Goal: Task Accomplishment & Management: Manage account settings

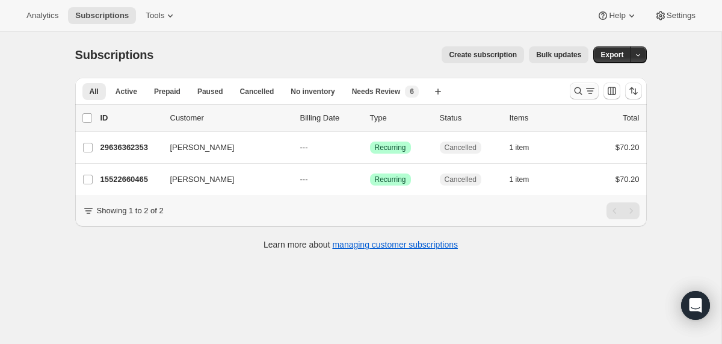
click at [573, 92] on icon "Search and filter results" at bounding box center [578, 91] width 12 height 12
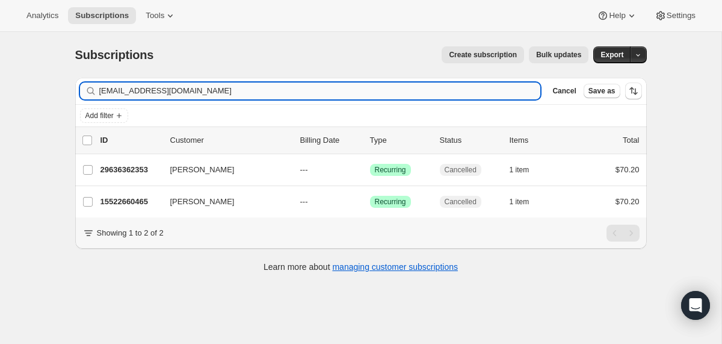
click at [446, 87] on input "[EMAIL_ADDRESS][DOMAIN_NAME]" at bounding box center [320, 90] width 442 height 17
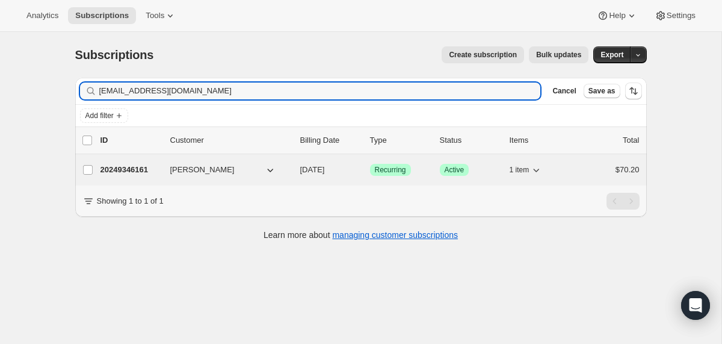
type input "[EMAIL_ADDRESS][DOMAIN_NAME]"
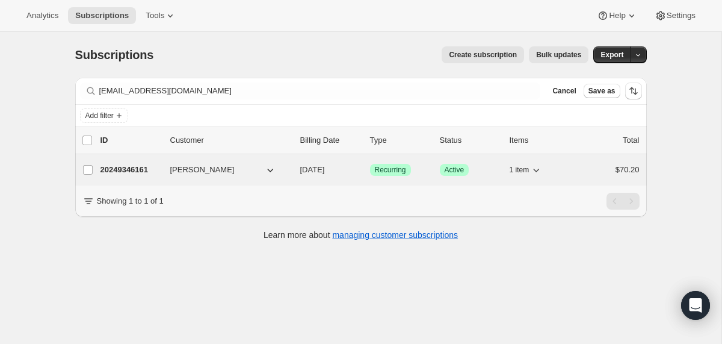
click at [297, 170] on div "20249346161 [PERSON_NAME] [DATE] Success Recurring Success Active 1 item $70.20" at bounding box center [369, 169] width 539 height 17
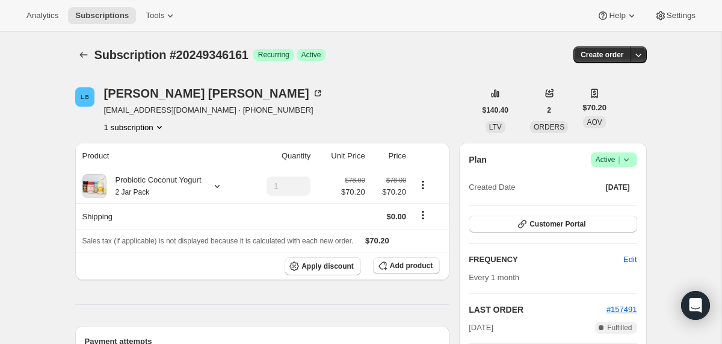
click at [628, 164] on icon at bounding box center [626, 159] width 12 height 12
click at [614, 207] on span "Cancel subscription" at bounding box center [609, 203] width 68 height 9
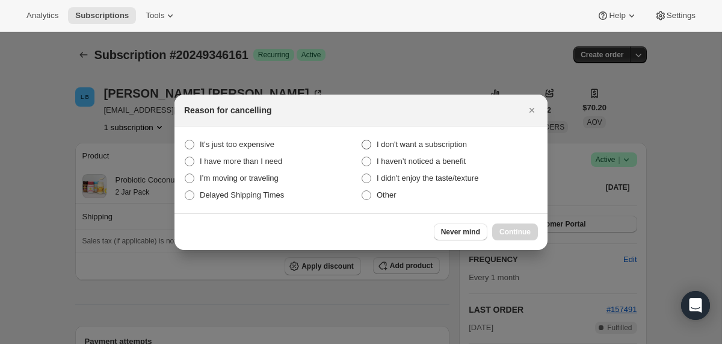
click at [464, 146] on span "I don't want a subscription" at bounding box center [422, 144] width 90 height 9
click at [362, 140] on subscription "I don't want a subscription" at bounding box center [362, 140] width 1 height 1
radio subscription "true"
click at [495, 227] on button "Continue" at bounding box center [515, 231] width 46 height 17
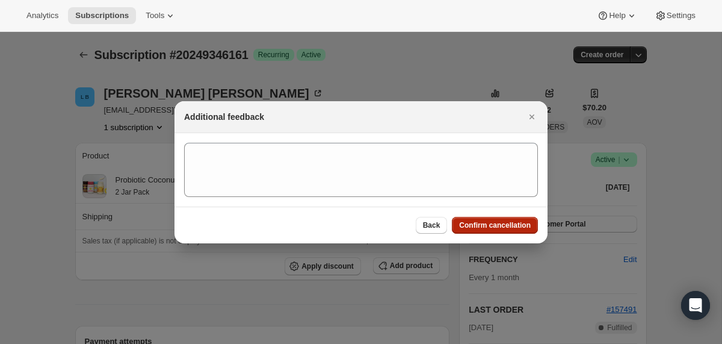
click at [495, 227] on span "Confirm cancellation" at bounding box center [495, 225] width 72 height 10
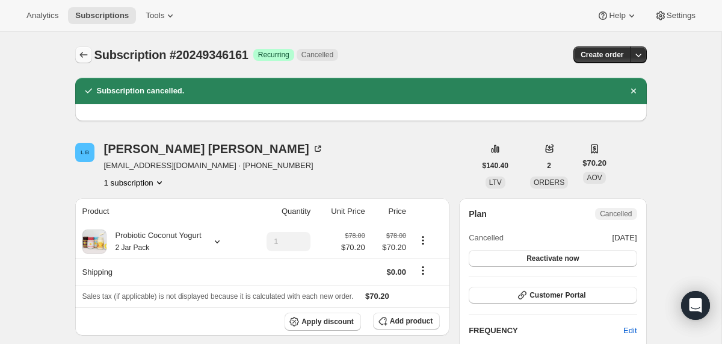
click at [88, 56] on icon "Subscriptions" at bounding box center [84, 55] width 12 height 12
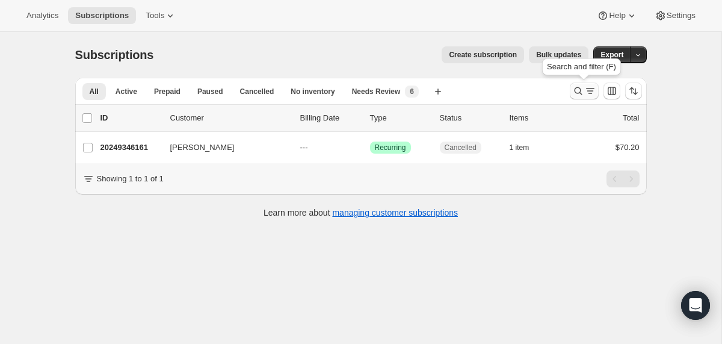
click at [578, 92] on icon "Search and filter results" at bounding box center [578, 91] width 12 height 12
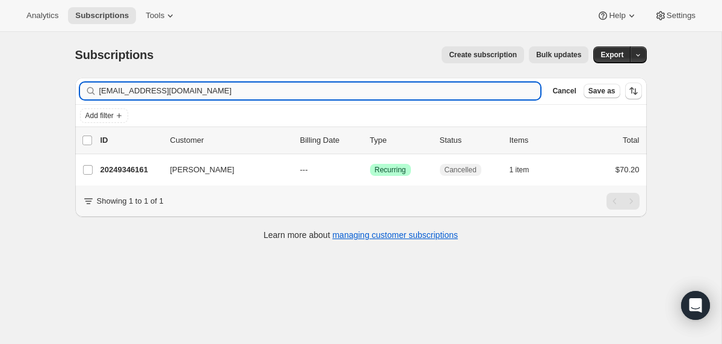
click at [460, 88] on input "[EMAIL_ADDRESS][DOMAIN_NAME]" at bounding box center [320, 90] width 442 height 17
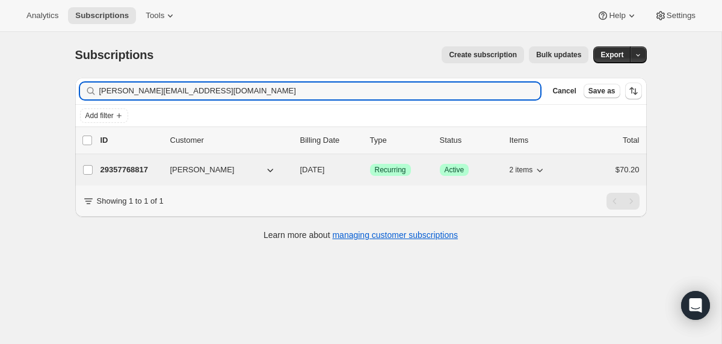
type input "[PERSON_NAME][EMAIL_ADDRESS][DOMAIN_NAME]"
click at [303, 174] on span "[DATE]" at bounding box center [312, 169] width 25 height 9
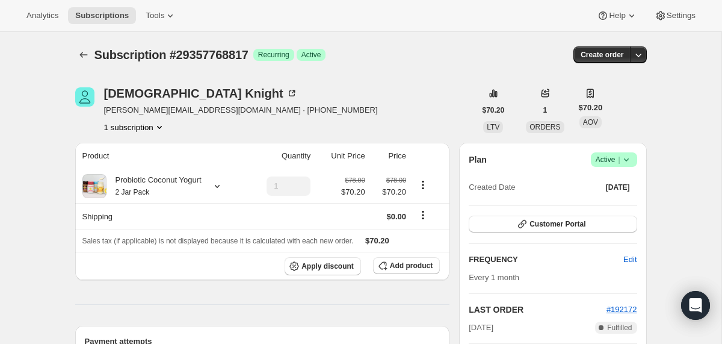
click at [629, 162] on icon at bounding box center [626, 159] width 12 height 12
click at [607, 205] on span "Cancel subscription" at bounding box center [609, 203] width 68 height 9
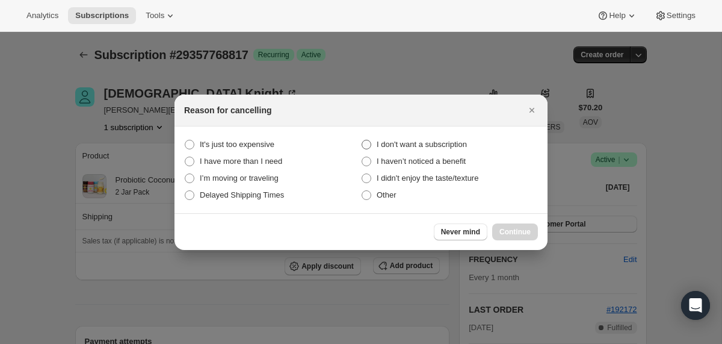
click at [454, 138] on span "I don't want a subscription" at bounding box center [422, 144] width 90 height 12
click at [362, 140] on subscription "I don't want a subscription" at bounding box center [362, 140] width 1 height 1
radio subscription "true"
click at [517, 230] on span "Continue" at bounding box center [514, 232] width 31 height 10
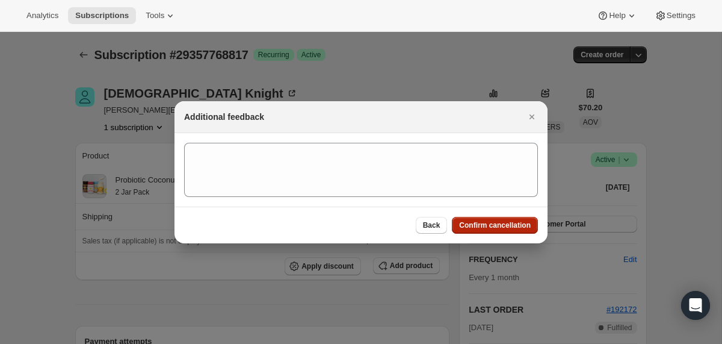
click at [516, 229] on button "Confirm cancellation" at bounding box center [495, 225] width 86 height 17
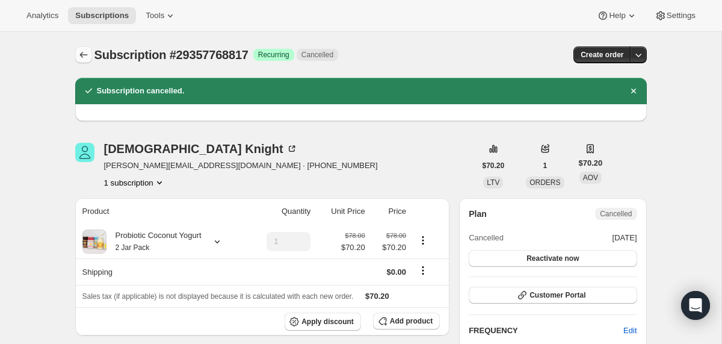
click at [81, 56] on icon "Subscriptions" at bounding box center [83, 55] width 8 height 6
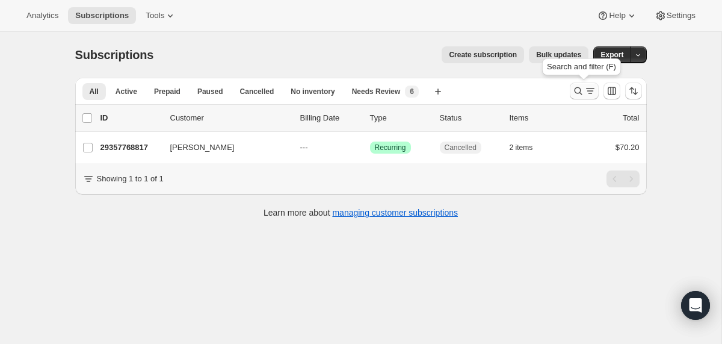
click at [576, 93] on icon "Search and filter results" at bounding box center [578, 91] width 12 height 12
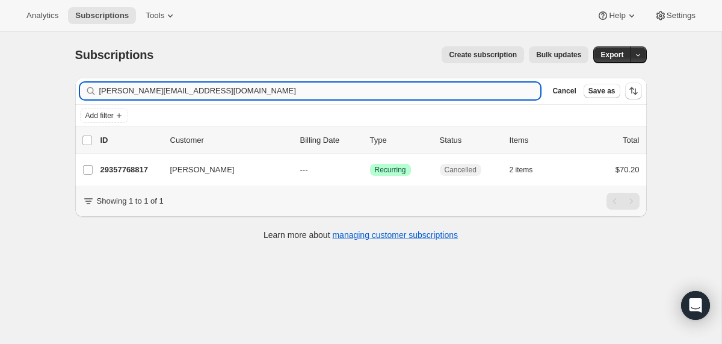
click at [461, 93] on input "[PERSON_NAME][EMAIL_ADDRESS][DOMAIN_NAME]" at bounding box center [320, 90] width 442 height 17
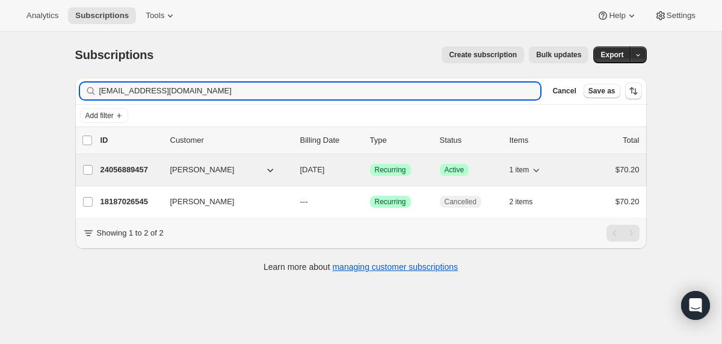
type input "[EMAIL_ADDRESS][DOMAIN_NAME]"
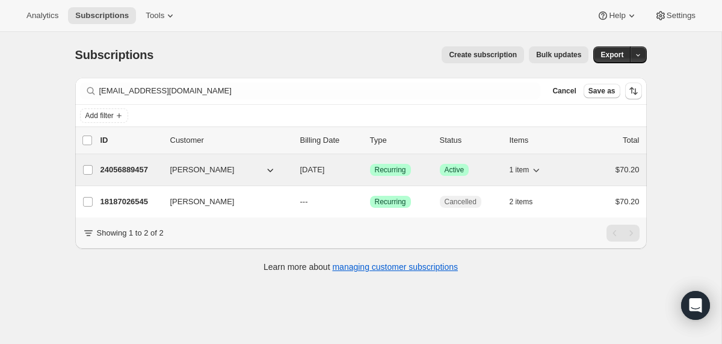
click at [301, 175] on p "[DATE]" at bounding box center [330, 170] width 60 height 12
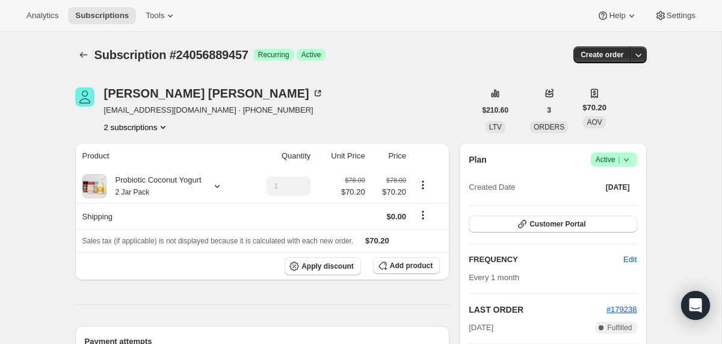
click at [629, 162] on icon at bounding box center [626, 159] width 12 height 12
click at [587, 206] on span "Cancel subscription" at bounding box center [609, 203] width 68 height 9
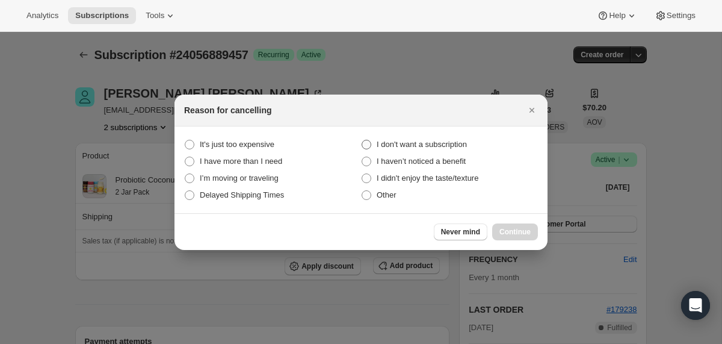
click at [445, 144] on span "I don't want a subscription" at bounding box center [422, 144] width 90 height 9
click at [362, 140] on subscription "I don't want a subscription" at bounding box center [362, 140] width 1 height 1
radio subscription "true"
click at [508, 229] on span "Continue" at bounding box center [514, 232] width 31 height 10
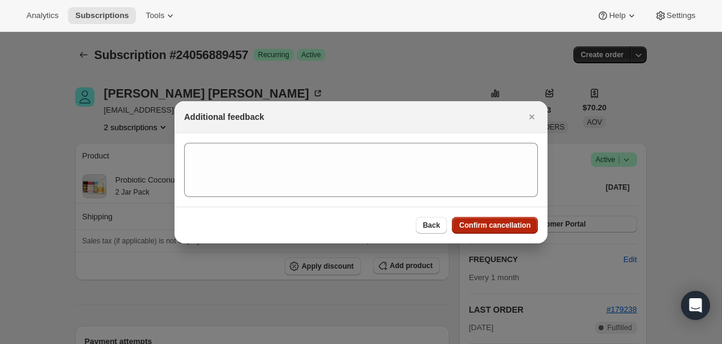
click at [508, 229] on span "Confirm cancellation" at bounding box center [495, 225] width 72 height 10
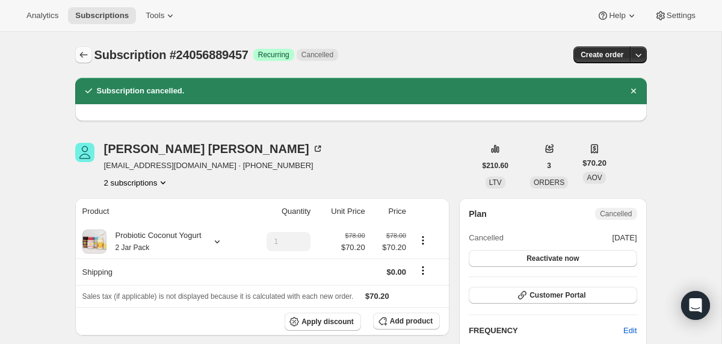
click at [78, 54] on icon "Subscriptions" at bounding box center [84, 55] width 12 height 12
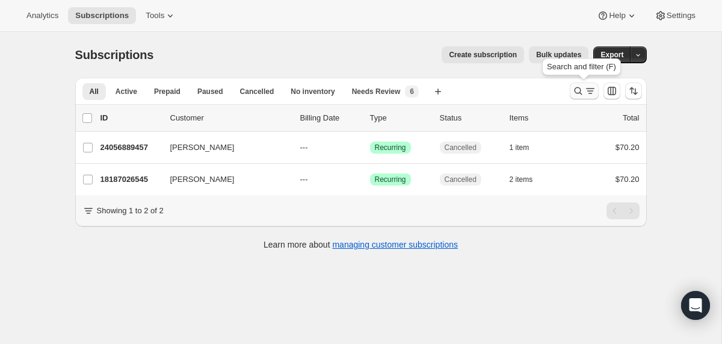
click at [578, 90] on icon "Search and filter results" at bounding box center [578, 91] width 12 height 12
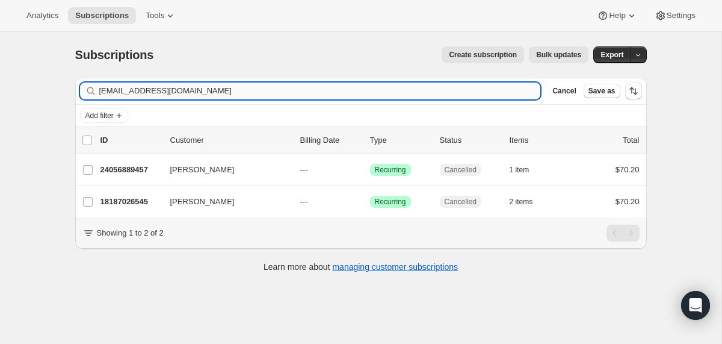
click at [448, 93] on input "[EMAIL_ADDRESS][DOMAIN_NAME]" at bounding box center [320, 90] width 442 height 17
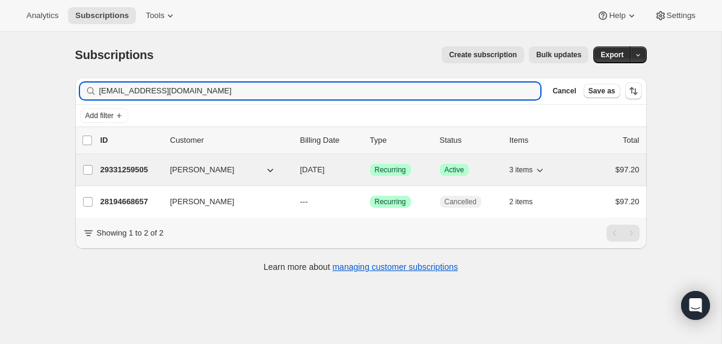
type input "[EMAIL_ADDRESS][DOMAIN_NAME]"
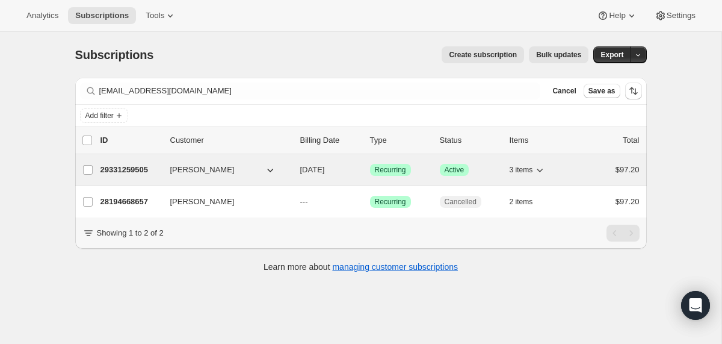
click at [290, 165] on div "[PERSON_NAME]" at bounding box center [230, 170] width 120 height 12
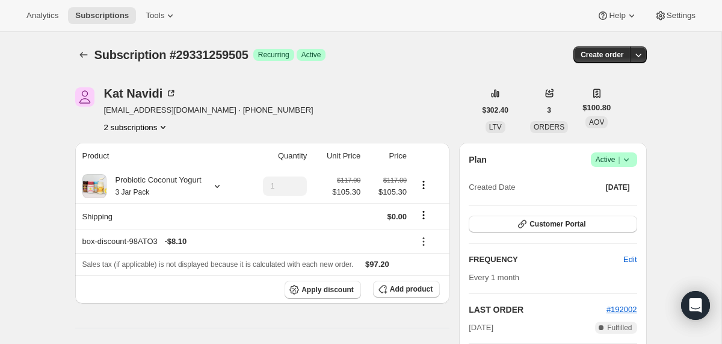
click at [629, 161] on icon at bounding box center [626, 159] width 12 height 12
click at [629, 203] on span "Cancel subscription" at bounding box center [609, 203] width 68 height 9
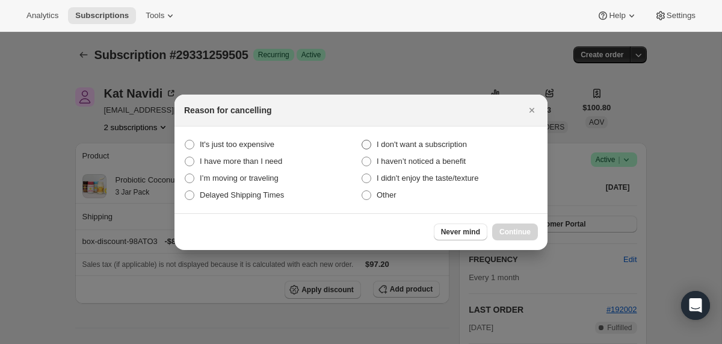
click at [471, 137] on label "I don't want a subscription" at bounding box center [449, 144] width 177 height 17
click at [362, 140] on subscription "I don't want a subscription" at bounding box center [362, 140] width 1 height 1
radio subscription "true"
click at [513, 231] on span "Continue" at bounding box center [514, 232] width 31 height 10
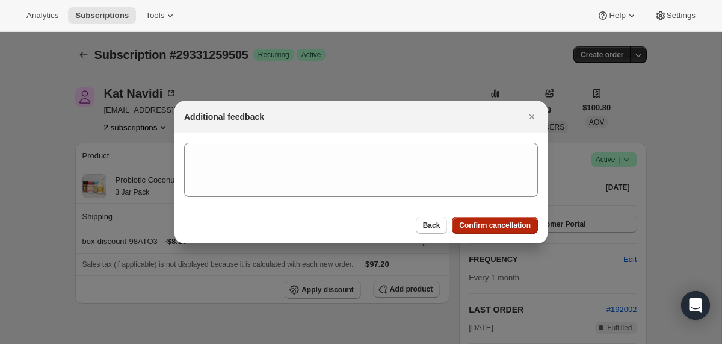
click at [513, 231] on button "Confirm cancellation" at bounding box center [495, 225] width 86 height 17
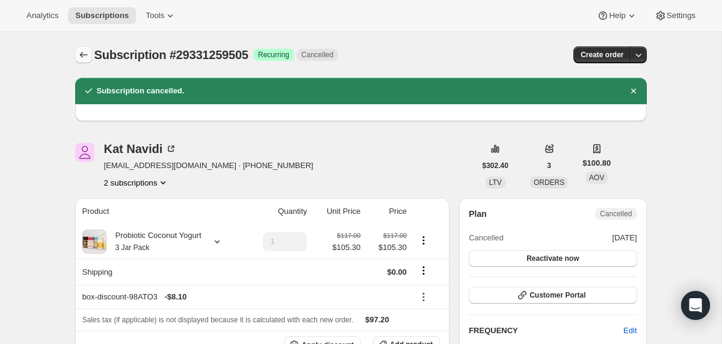
click at [76, 60] on button "Subscriptions" at bounding box center [83, 54] width 17 height 17
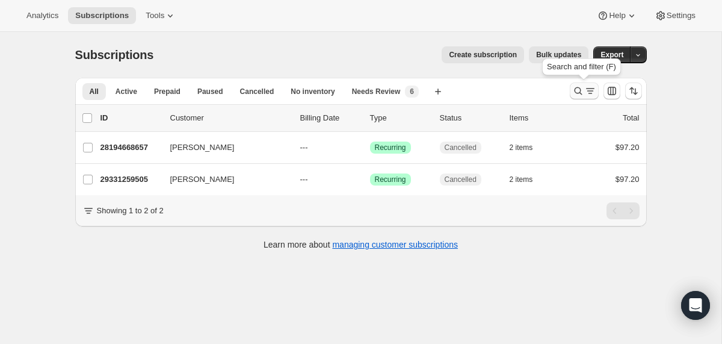
click at [575, 92] on icon "Search and filter results" at bounding box center [578, 91] width 12 height 12
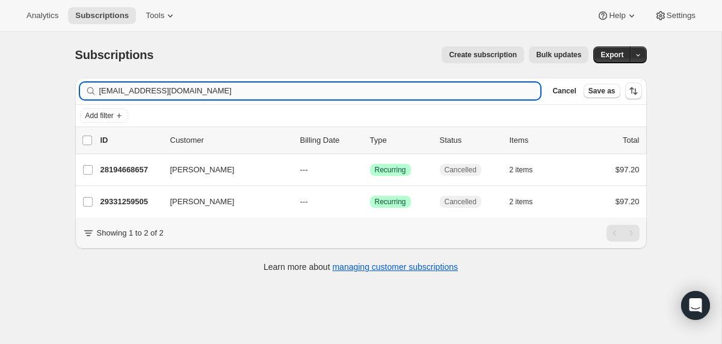
click at [453, 93] on input "[EMAIL_ADDRESS][DOMAIN_NAME]" at bounding box center [320, 90] width 442 height 17
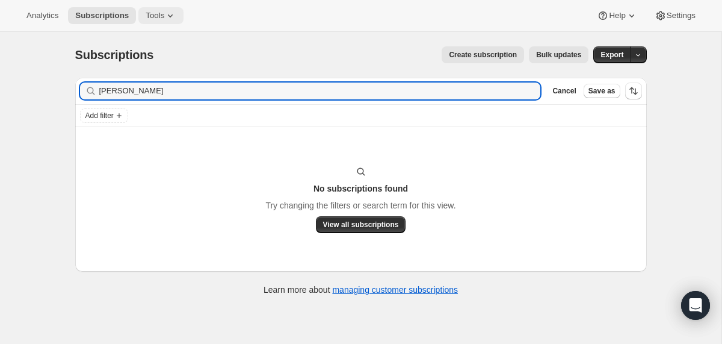
type input "[PERSON_NAME]"
